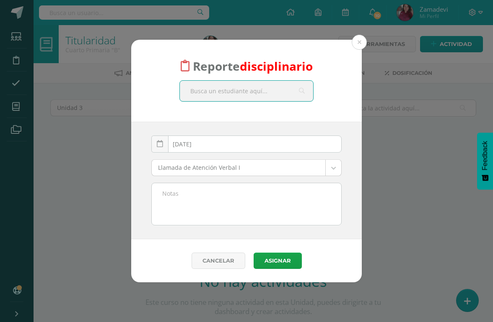
click at [237, 90] on input "text" at bounding box center [246, 91] width 133 height 21
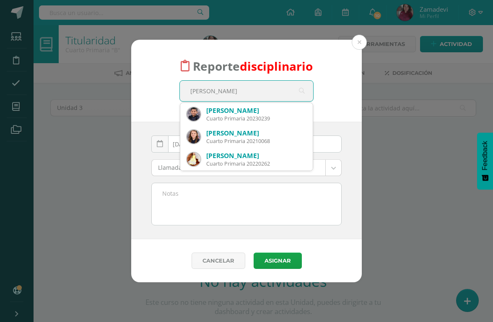
type input "Eliam"
click at [361, 44] on button at bounding box center [358, 42] width 15 height 15
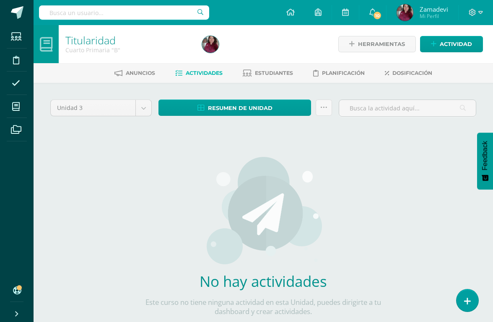
click at [468, 302] on icon at bounding box center [467, 301] width 7 height 9
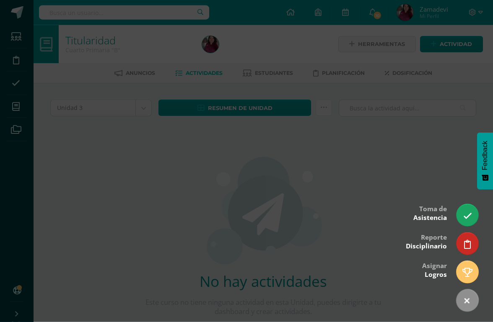
scroll to position [0, 0]
click at [370, 194] on div at bounding box center [246, 161] width 493 height 322
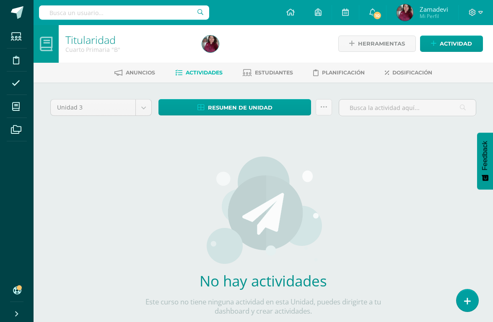
click at [373, 170] on div "No hay actividades Este curso no tiene ninguna actividad en esta Unidad, puedes…" at bounding box center [262, 241] width 247 height 204
click at [11, 61] on span at bounding box center [16, 59] width 19 height 19
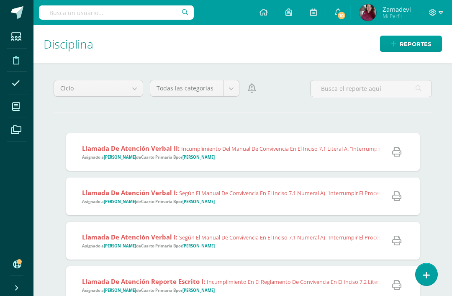
click at [338, 202] on span "Llamada de Atención Verbal I: Según el Manual de Convivencia en el inciso 7.1 n…" at bounding box center [331, 196] width 498 height 16
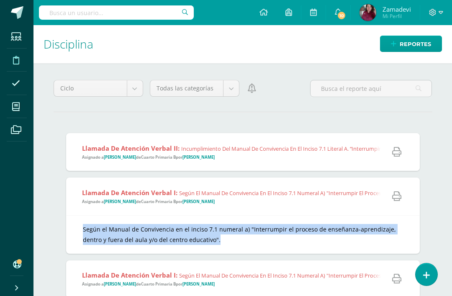
copy div "Según el Manual de Convivencia en el inciso 7.1 numeral a) "Interrumpir el proc…"
click at [361, 245] on div "Según el Manual de Convivencia en el inciso 7.1 numeral a) "Interrumpir el proc…" at bounding box center [243, 234] width 320 height 21
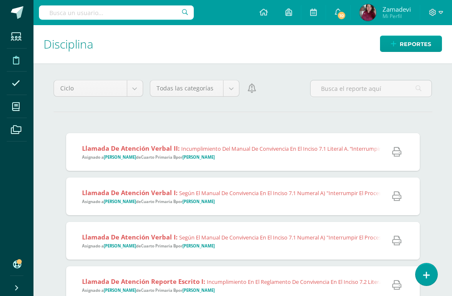
click at [431, 272] on link at bounding box center [427, 274] width 22 height 22
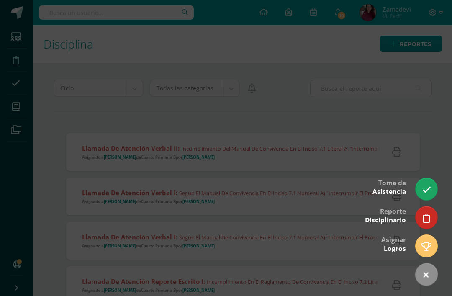
click at [430, 215] on icon at bounding box center [426, 218] width 7 height 9
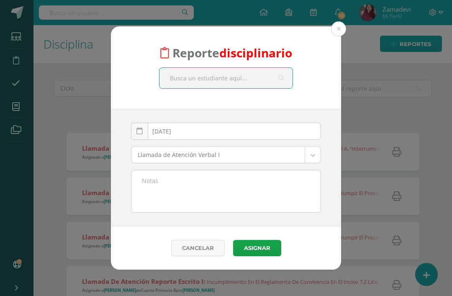
click at [240, 79] on input "text" at bounding box center [226, 78] width 133 height 21
type input "Eliam"
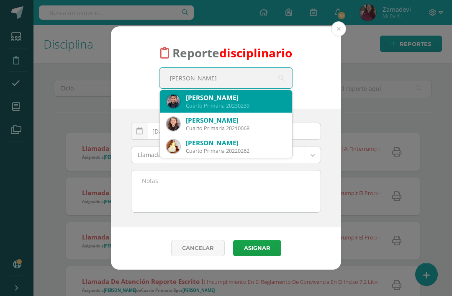
click at [246, 101] on div "Eliam Sebastián Barillas Esquivel" at bounding box center [236, 97] width 100 height 9
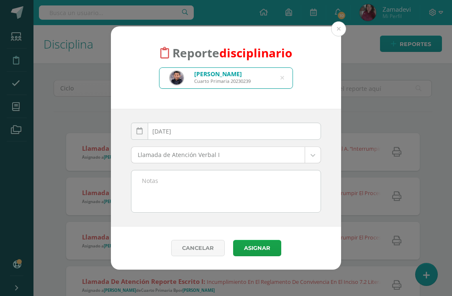
click at [309, 157] on body "Reporte disciplinario Eliam Sebastián Barillas Esquivel Cuarto Primaria 2023023…" at bounding box center [226, 148] width 452 height 296
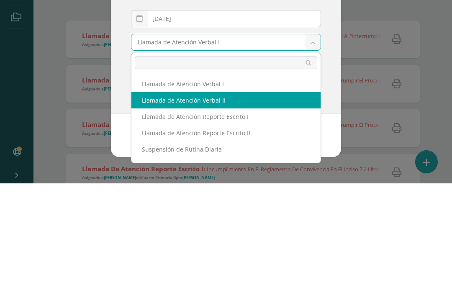
select select "12"
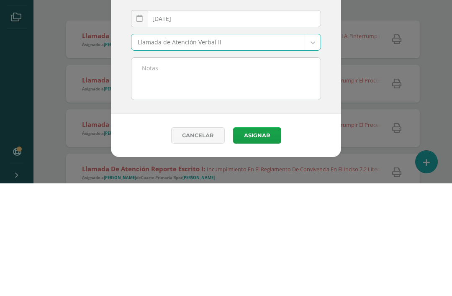
click at [164, 170] on textarea at bounding box center [226, 191] width 189 height 42
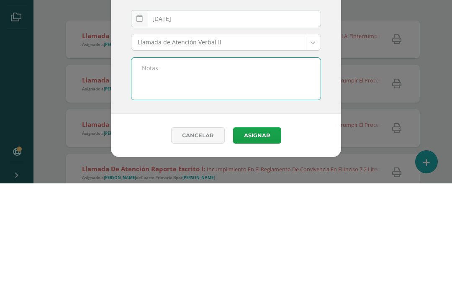
click at [149, 170] on textarea at bounding box center [226, 191] width 189 height 42
paste textarea "Según el Manual de Convivencia en el inciso 7.1 numeral a) "Interrumpir el proc…"
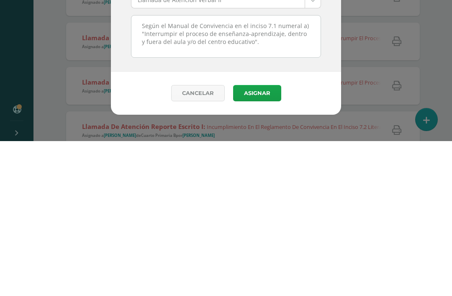
scroll to position [27, 0]
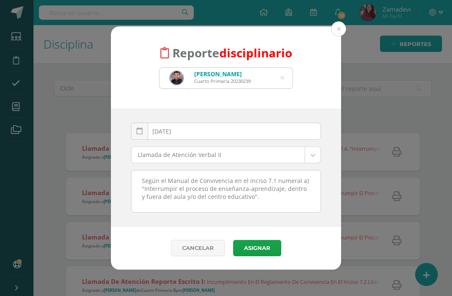
type textarea "Según el Manual de Convivencia en el inciso 7.1 numeral a) "Interrumpir el proc…"
click at [260, 249] on button "Asignar" at bounding box center [257, 248] width 48 height 16
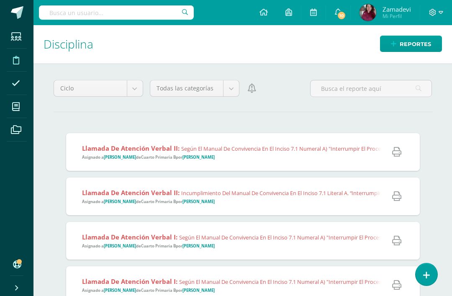
click at [397, 153] on icon at bounding box center [396, 151] width 9 height 9
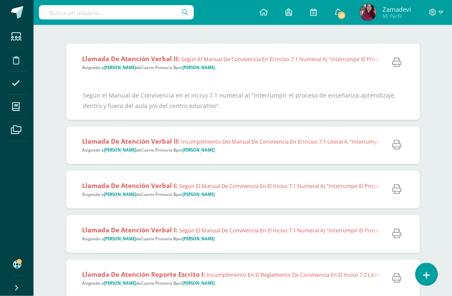
scroll to position [93, 0]
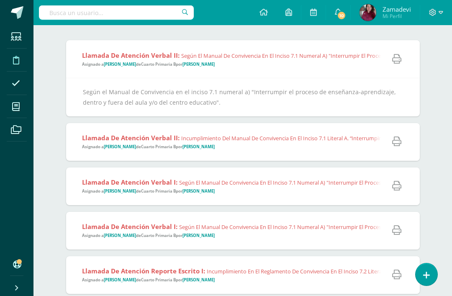
click at [309, 271] on span "Incumplimiento en el Reglamento de Convivencia en el inciso 7.2 literal e) “Ins…" at bounding box center [426, 272] width 439 height 8
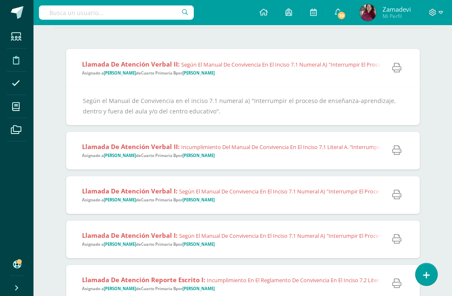
scroll to position [0, 0]
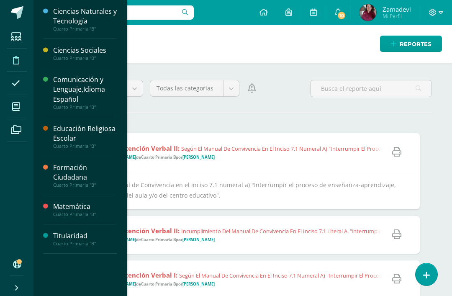
click at [13, 106] on icon at bounding box center [16, 107] width 8 height 8
